Goal: Transaction & Acquisition: Book appointment/travel/reservation

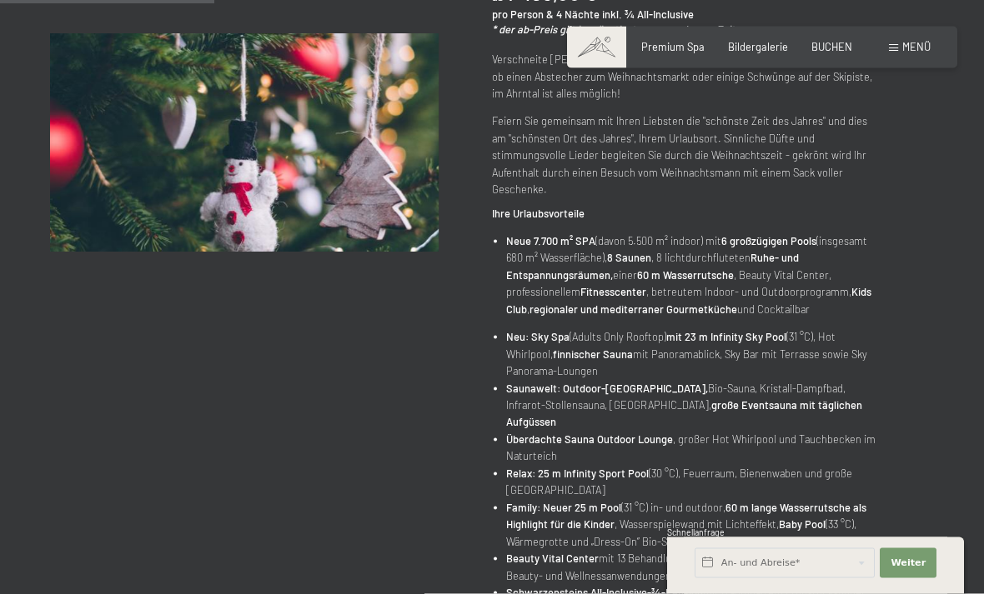
scroll to position [326, 0]
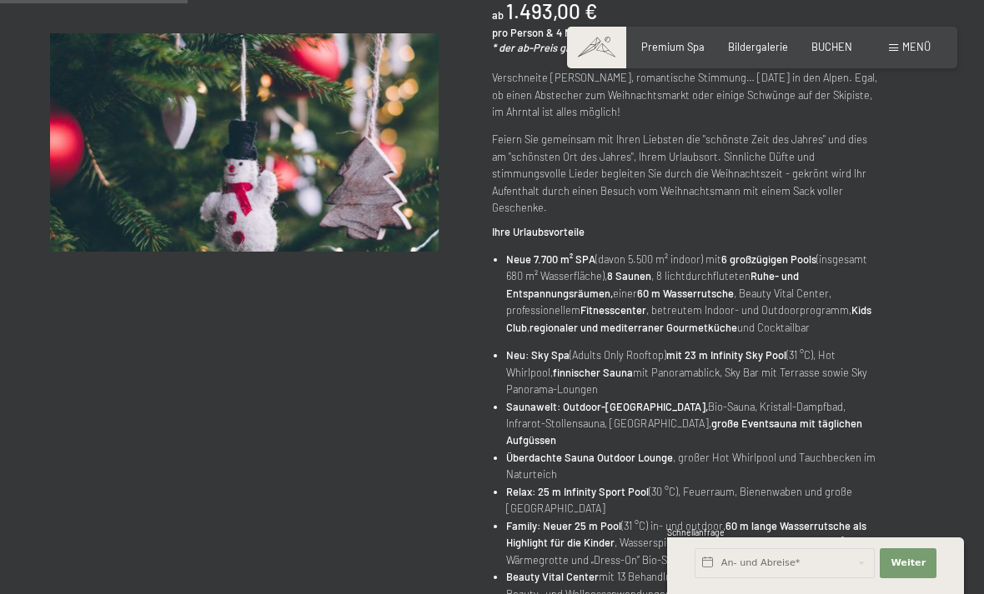
click at [840, 51] on span "BUCHEN" at bounding box center [831, 46] width 41 height 13
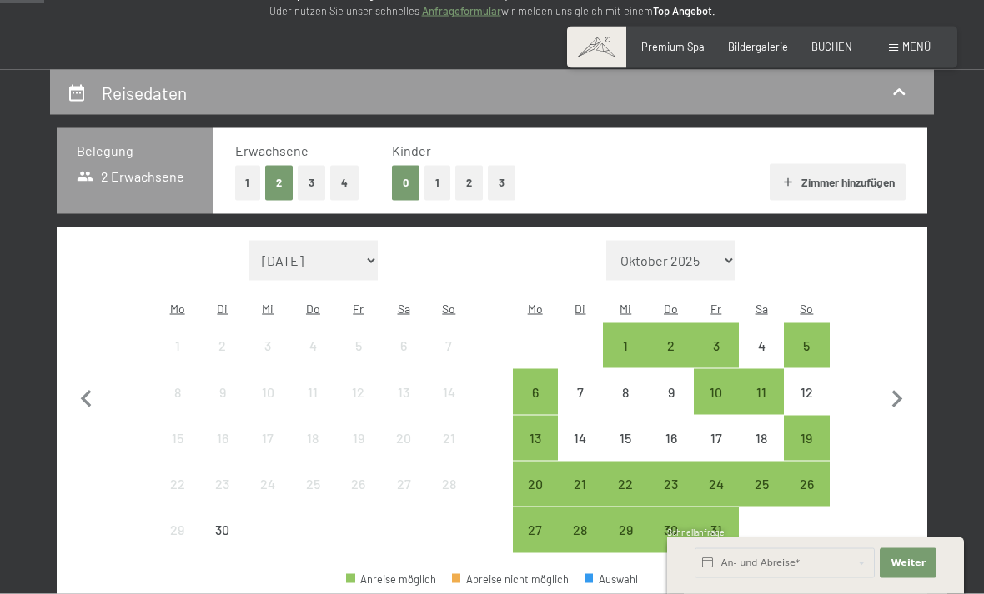
scroll to position [263, 0]
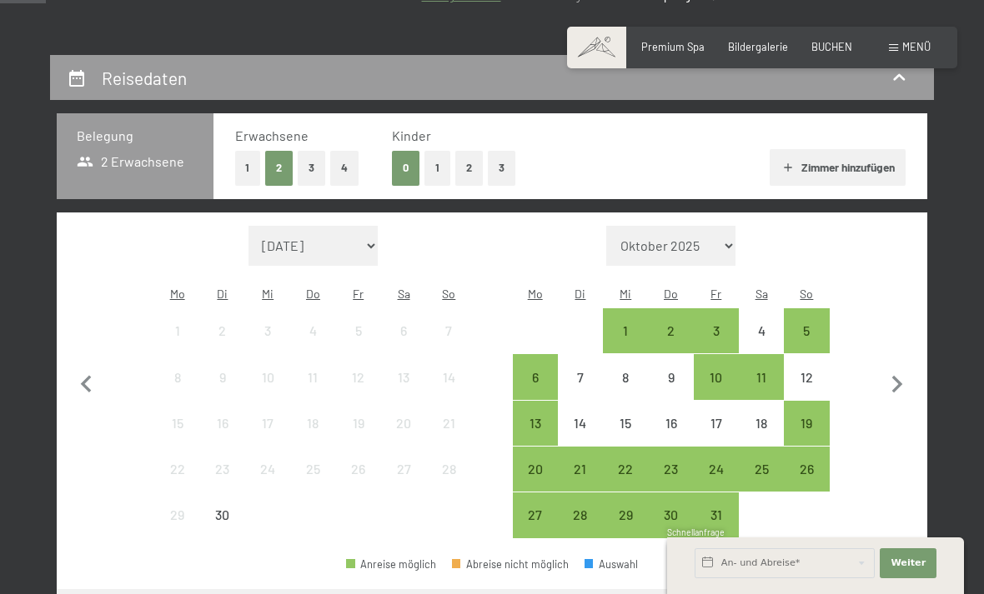
click at [899, 376] on icon "button" at bounding box center [897, 385] width 11 height 18
select select "[DATE]"
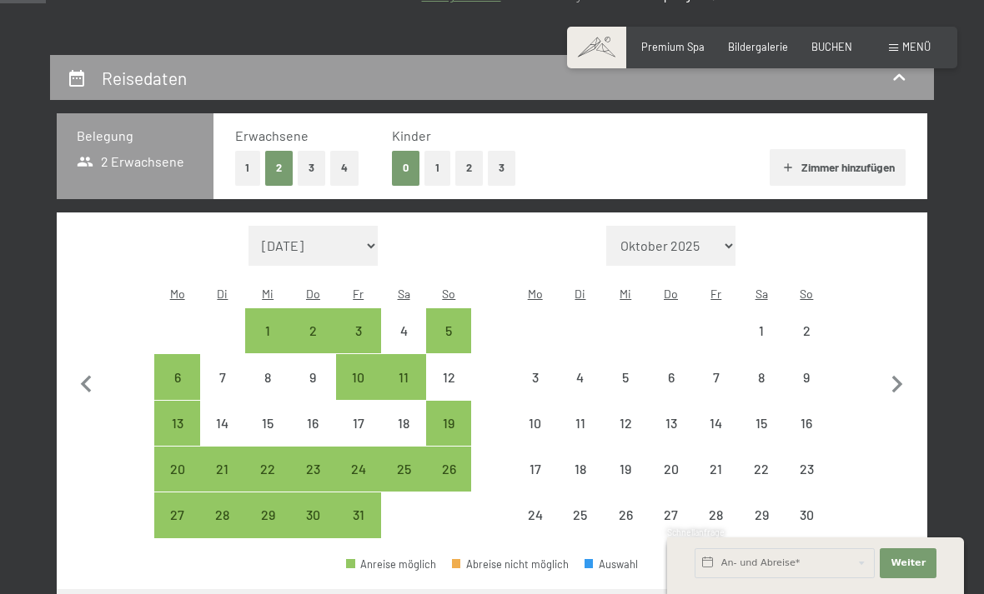
click at [898, 376] on icon "button" at bounding box center [897, 385] width 11 height 18
select select "[DATE]"
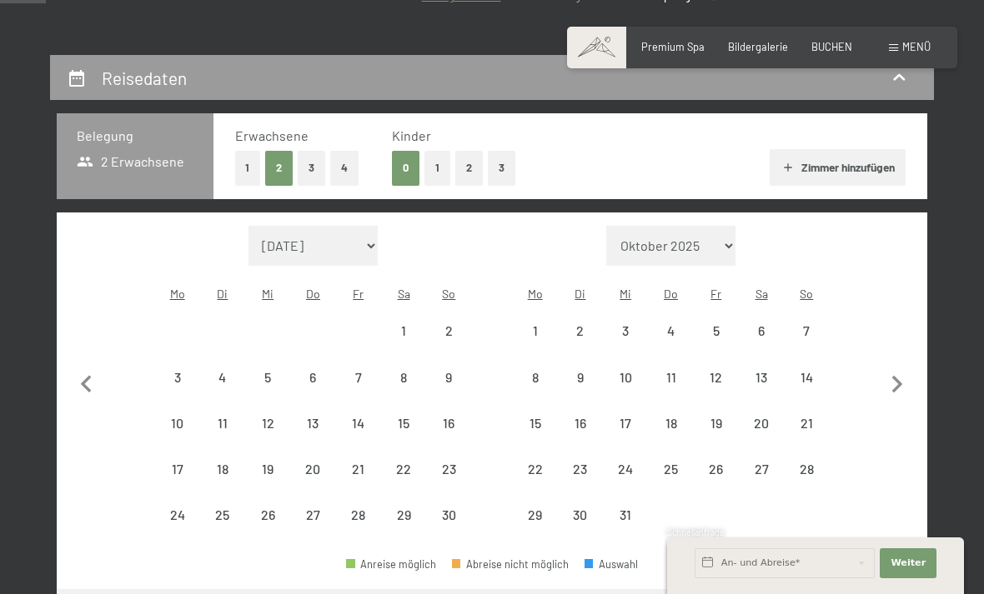
select select "[DATE]"
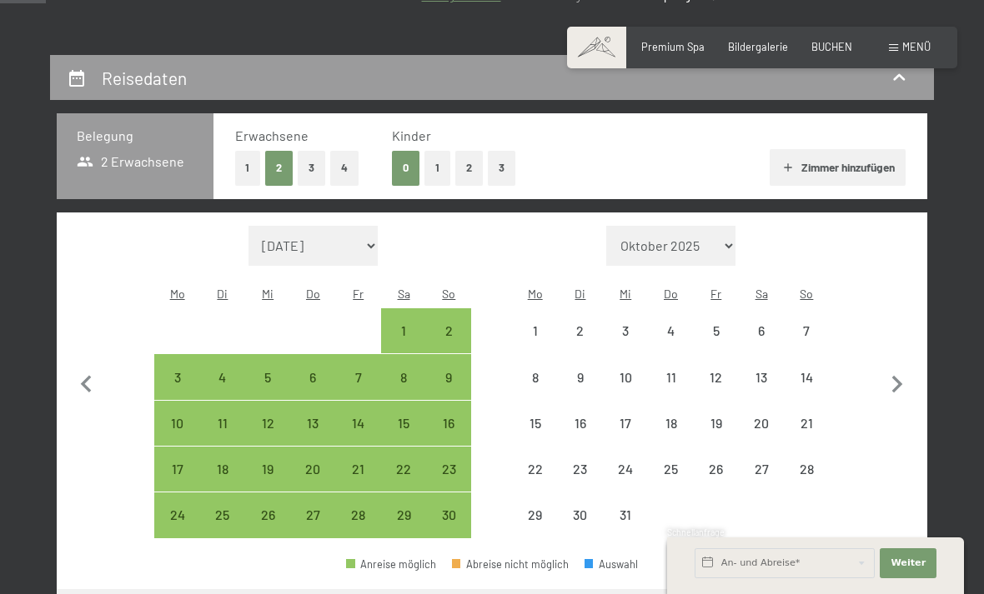
select select "[DATE]"
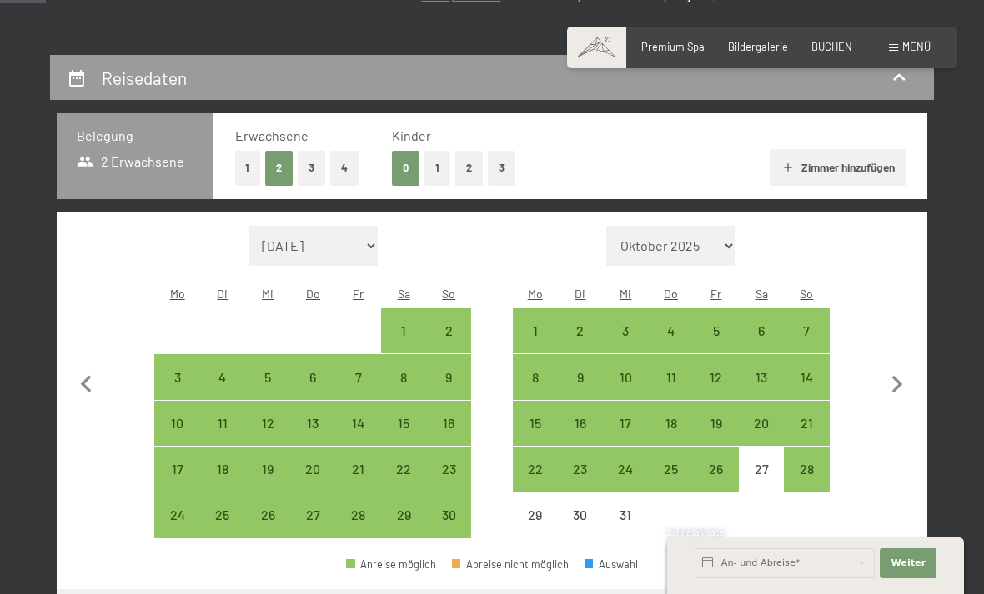
click at [758, 417] on div "20" at bounding box center [761, 438] width 42 height 42
select select "[DATE]"
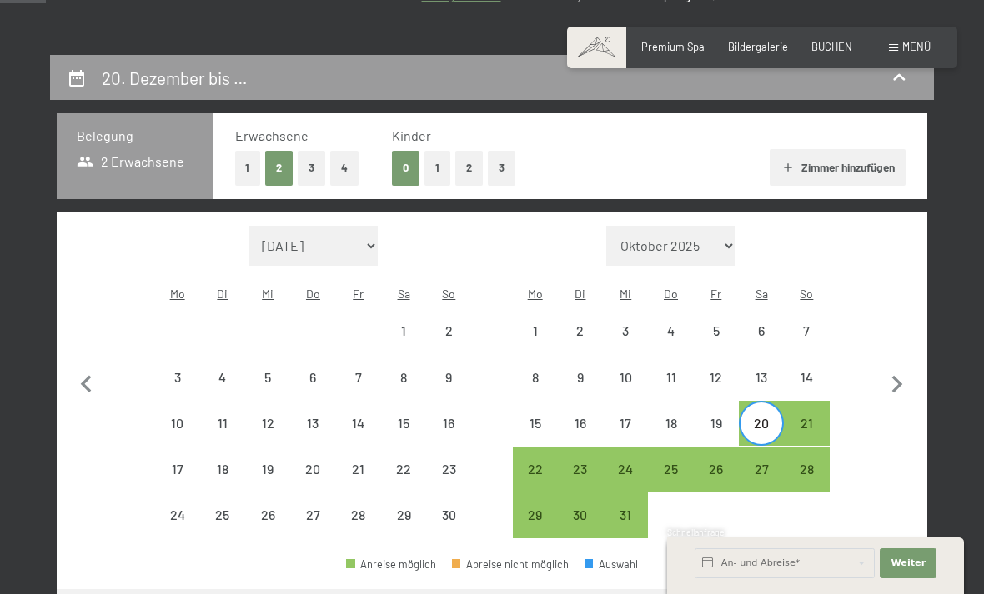
click at [757, 463] on div "27" at bounding box center [761, 484] width 42 height 42
select select "[DATE]"
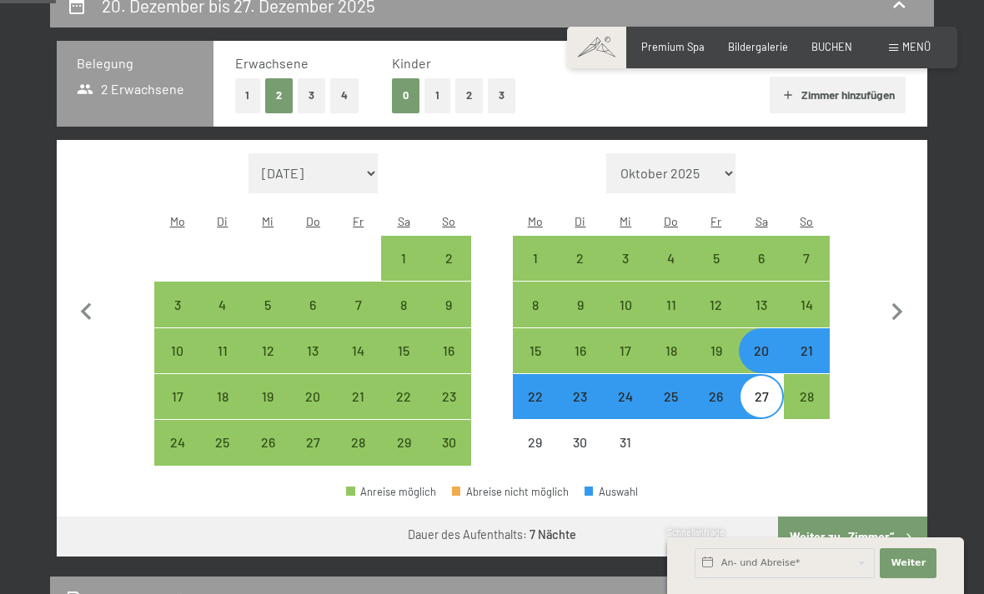
click at [870, 529] on button "Weiter zu „Zimmer“" at bounding box center [852, 537] width 149 height 40
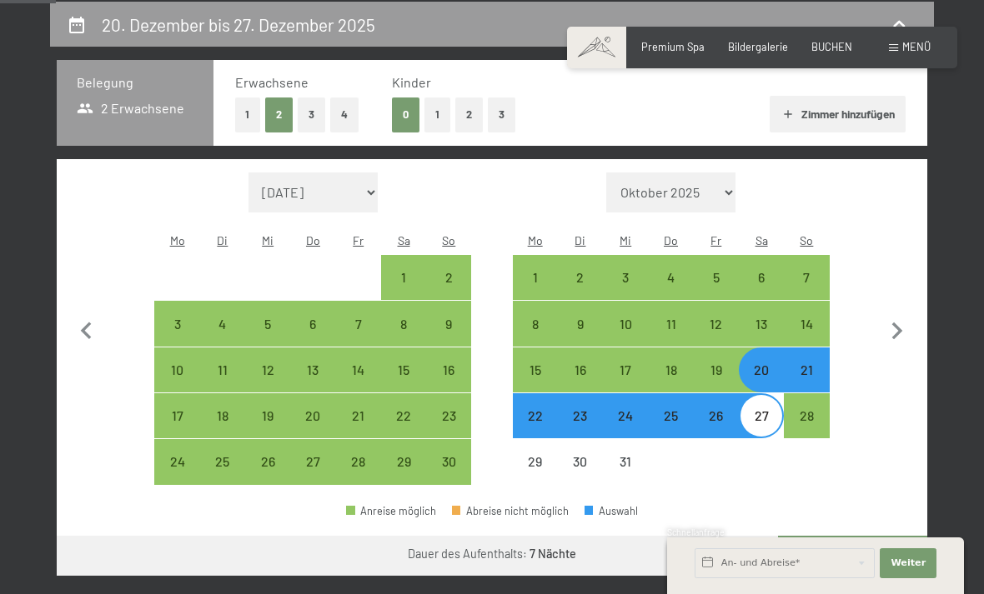
select select "[DATE]"
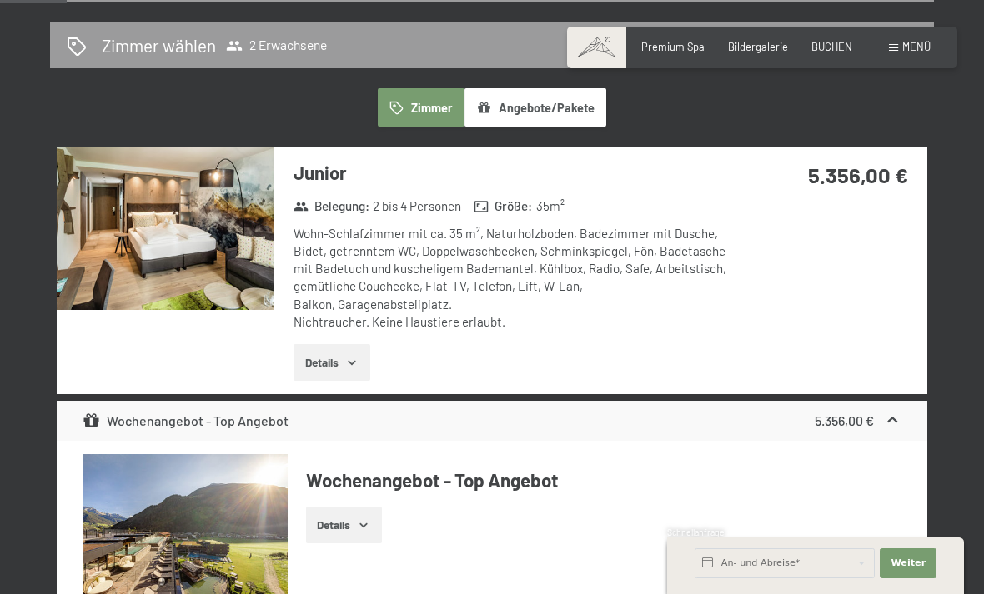
scroll to position [363, 0]
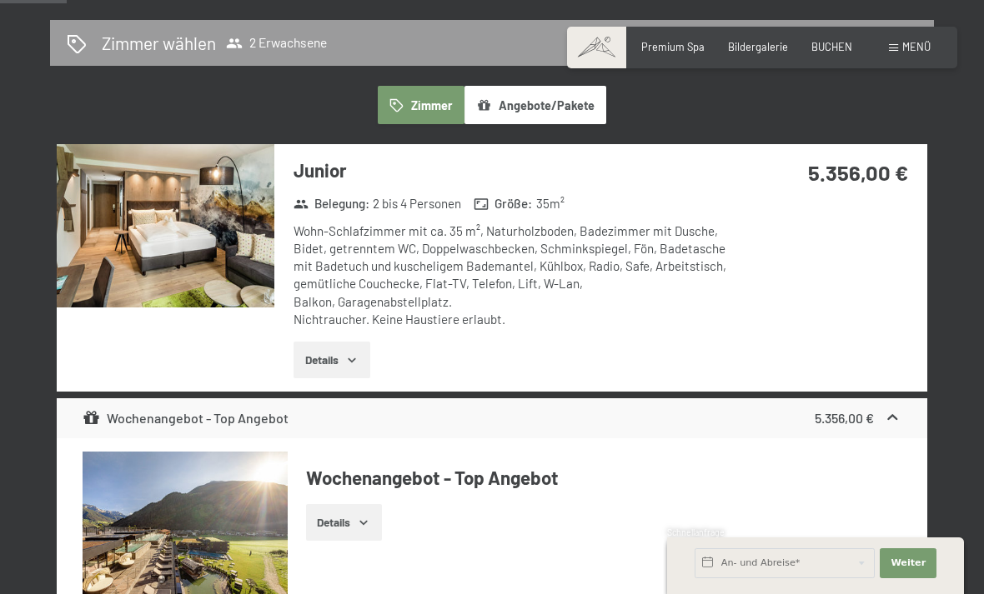
click at [559, 116] on button "Angebote/Pakete" at bounding box center [535, 105] width 142 height 38
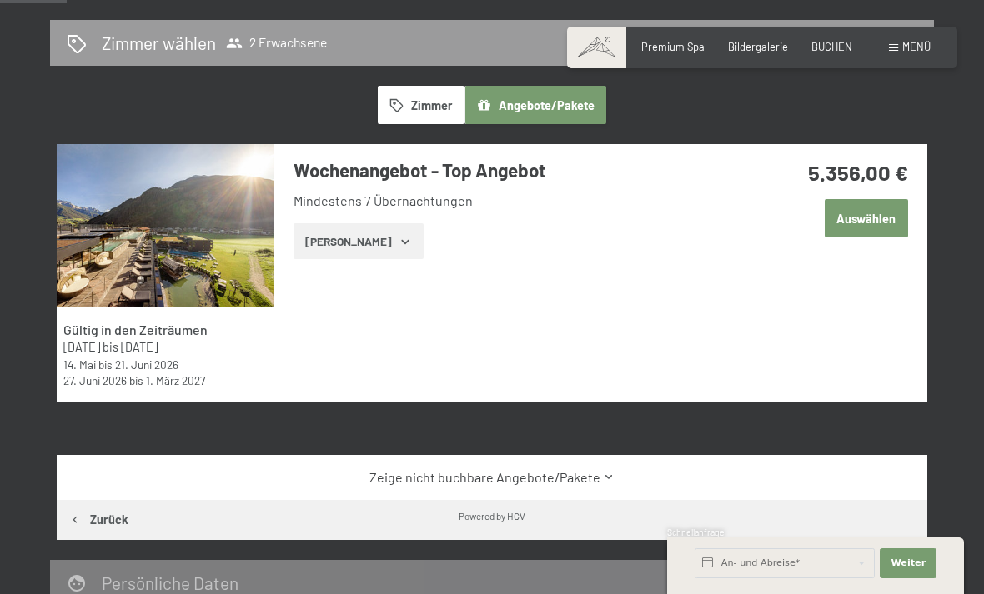
click at [436, 96] on button "Zimmer" at bounding box center [421, 105] width 87 height 38
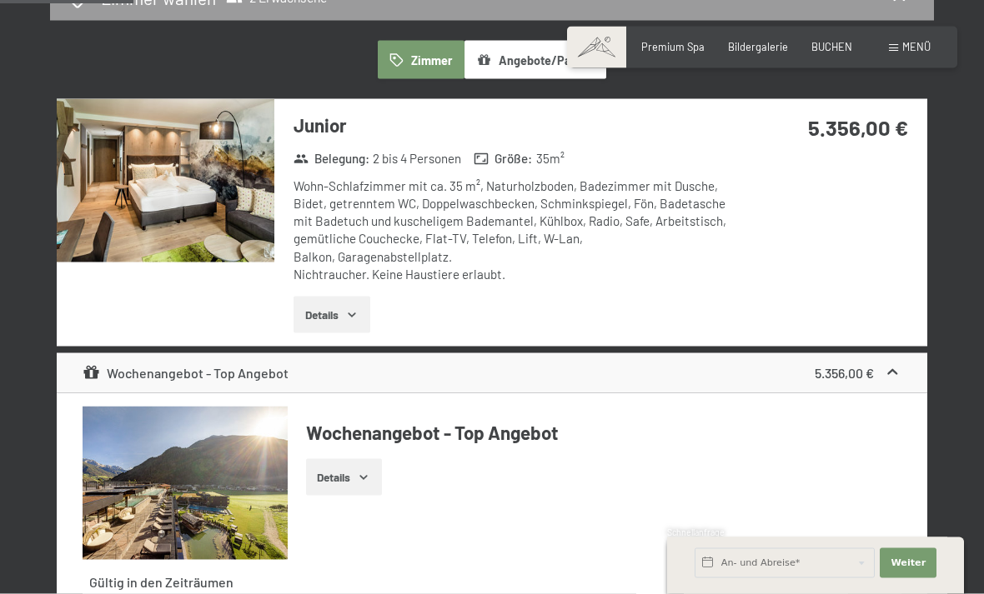
scroll to position [0, 0]
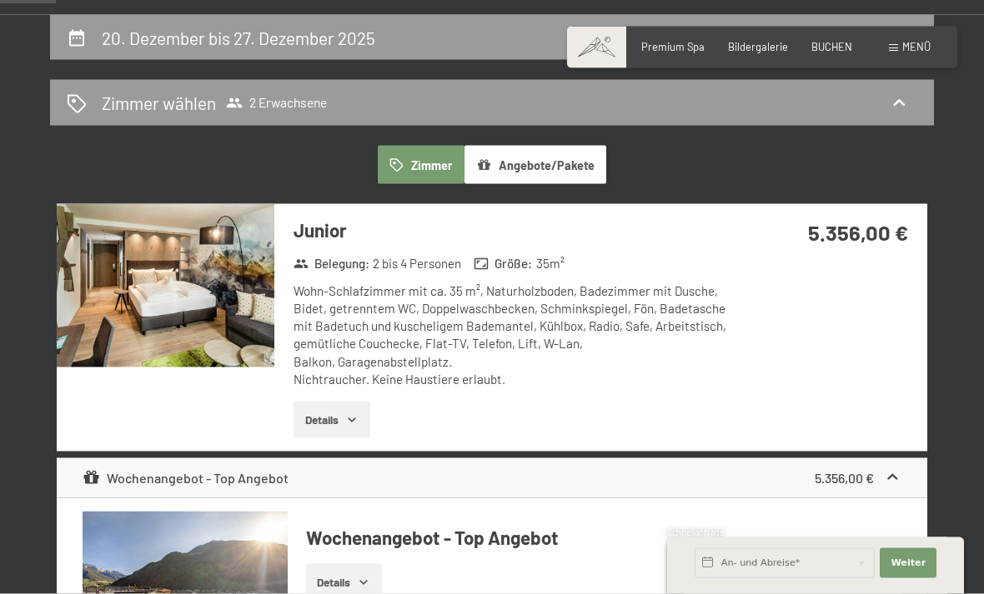
click at [865, 293] on div "5.356,00 €" at bounding box center [829, 252] width 196 height 97
click at [860, 237] on strong "5.356,00 €" at bounding box center [858, 231] width 100 height 26
click at [161, 253] on img at bounding box center [166, 284] width 218 height 163
click at [841, 233] on strong "5.356,00 €" at bounding box center [858, 231] width 100 height 26
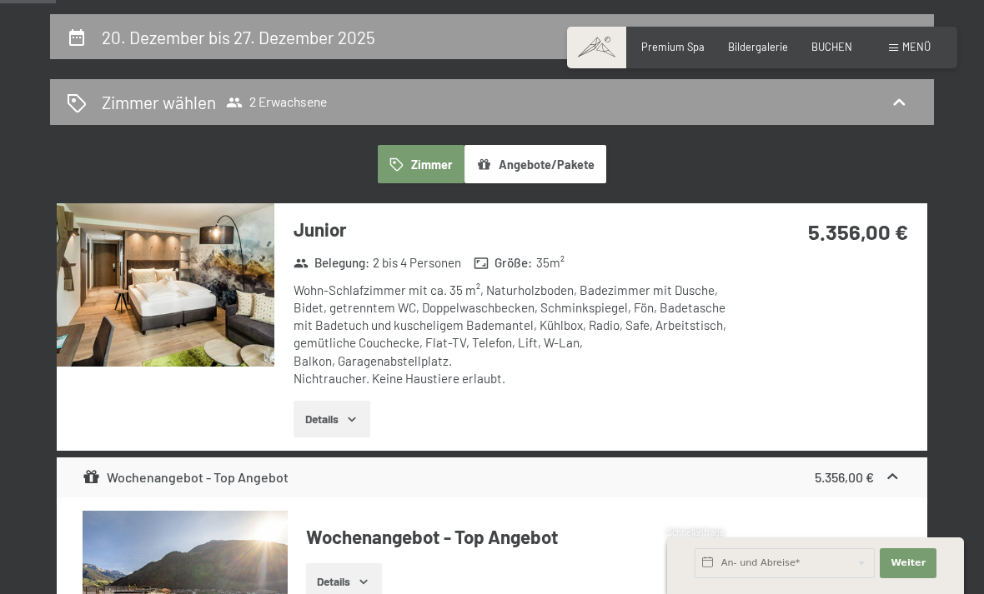
click at [868, 221] on strong "5.356,00 €" at bounding box center [858, 231] width 100 height 26
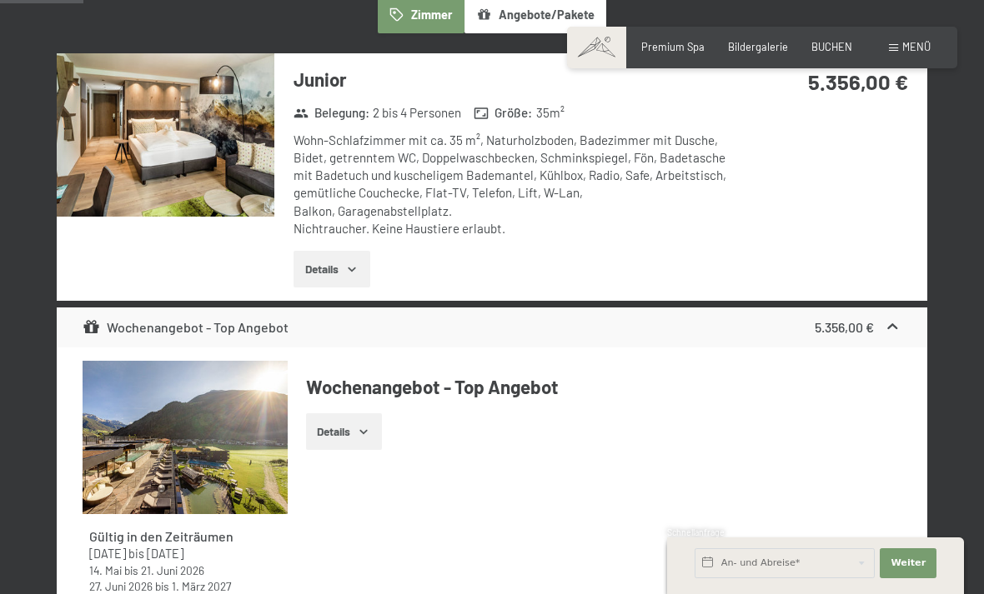
scroll to position [459, 0]
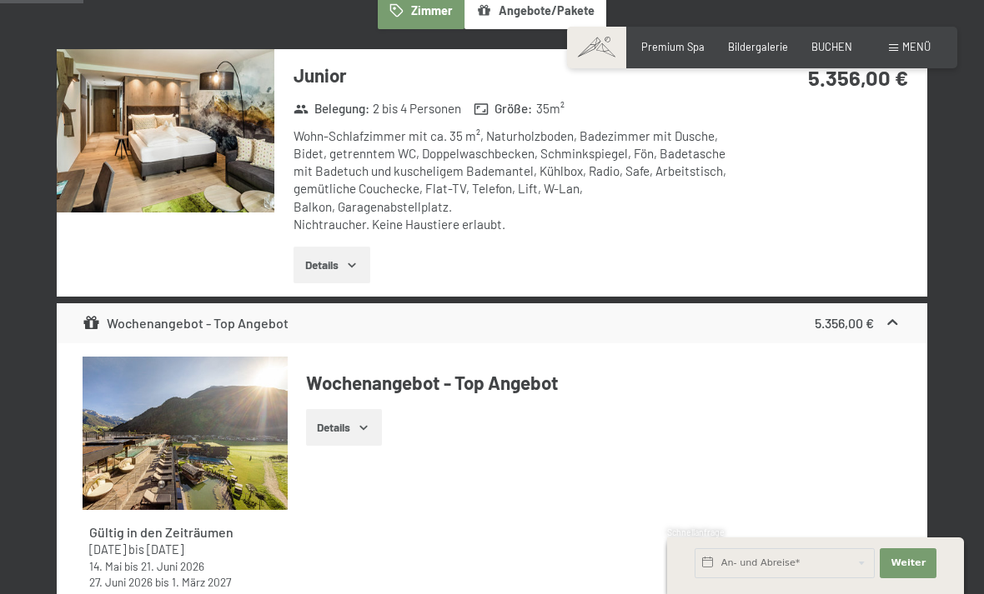
click at [305, 274] on button "Details" at bounding box center [331, 265] width 76 height 37
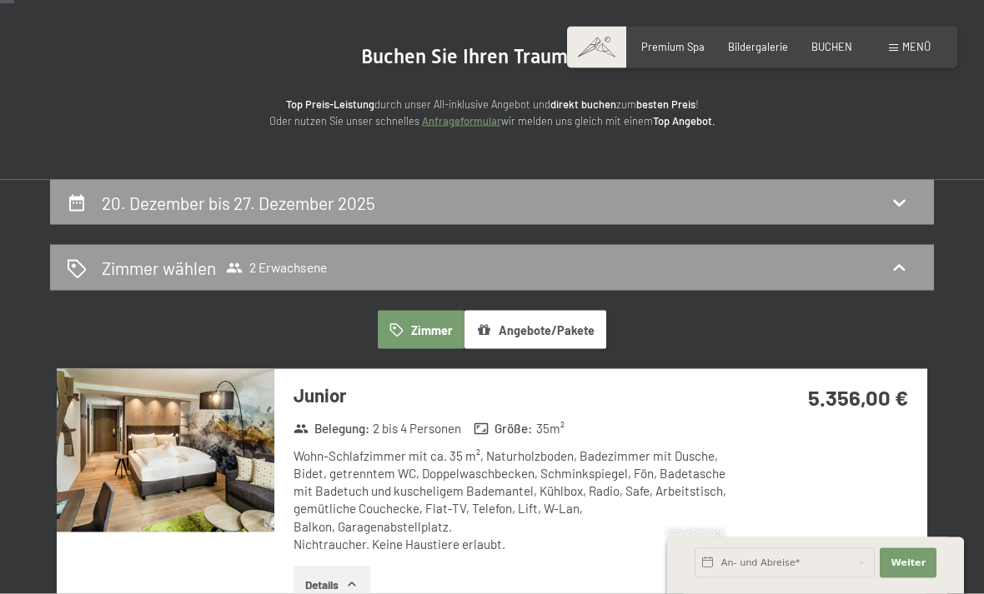
scroll to position [0, 0]
